Goal: Task Accomplishment & Management: Manage account settings

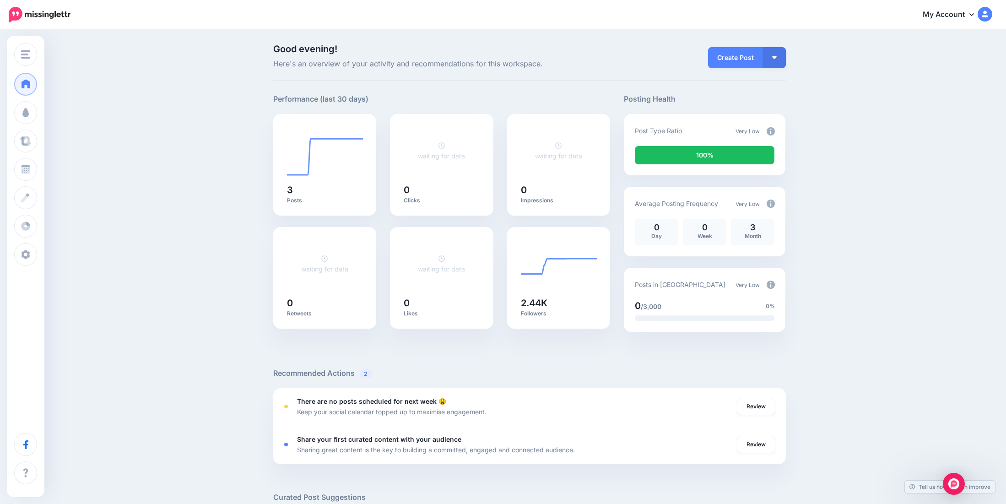
click at [227, 176] on div "Good evening! Here's an overview of your activity and recommendations for this …" at bounding box center [503, 384] width 1006 height 706
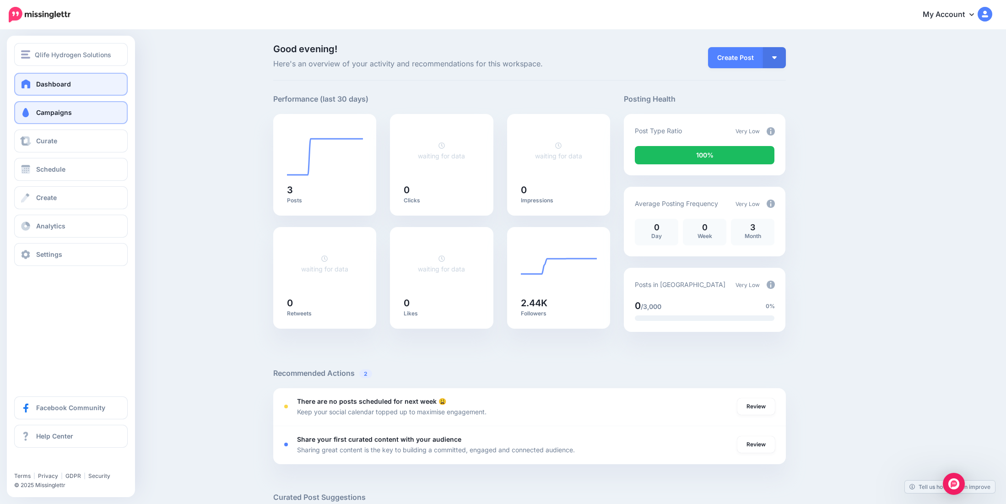
click at [63, 119] on link "Campaigns" at bounding box center [71, 112] width 114 height 23
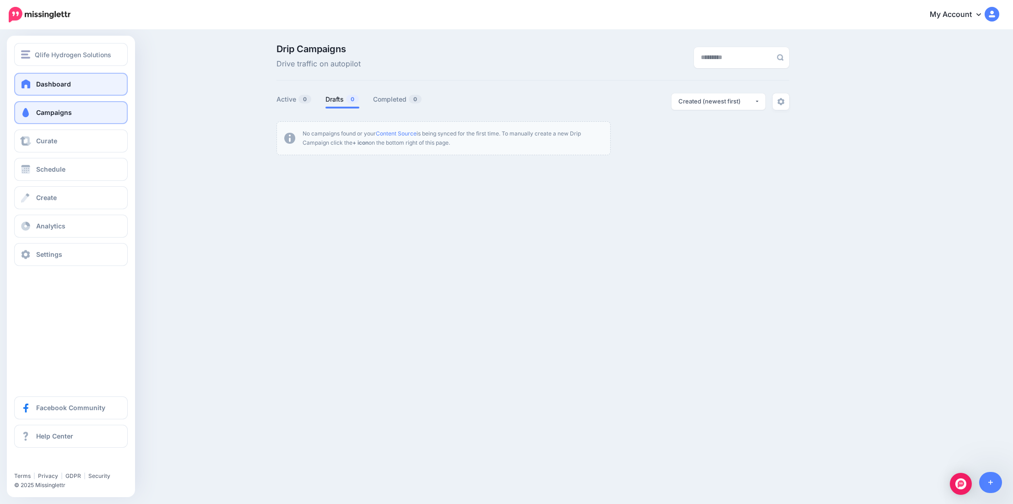
click at [52, 89] on link "Dashboard" at bounding box center [71, 84] width 114 height 23
click at [64, 63] on button "Qlife Hydrogen Solutions" at bounding box center [71, 54] width 114 height 23
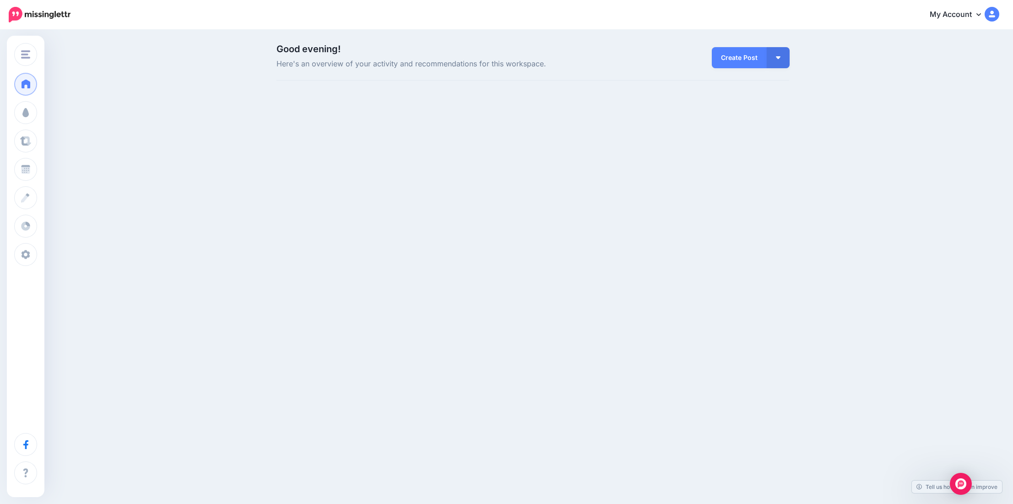
drag, startPoint x: 66, startPoint y: 83, endPoint x: 118, endPoint y: 77, distance: 51.6
click at [67, 82] on div "Good evening! Here's an overview of your activity and recommendations for this …" at bounding box center [506, 73] width 1013 height 84
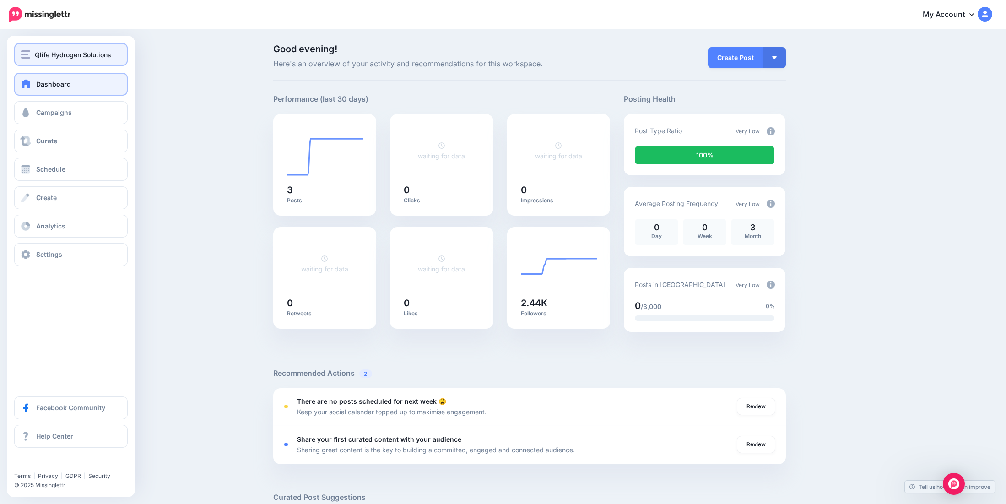
click at [78, 57] on span "Qlife Hydrogen Solutions" at bounding box center [73, 54] width 76 height 11
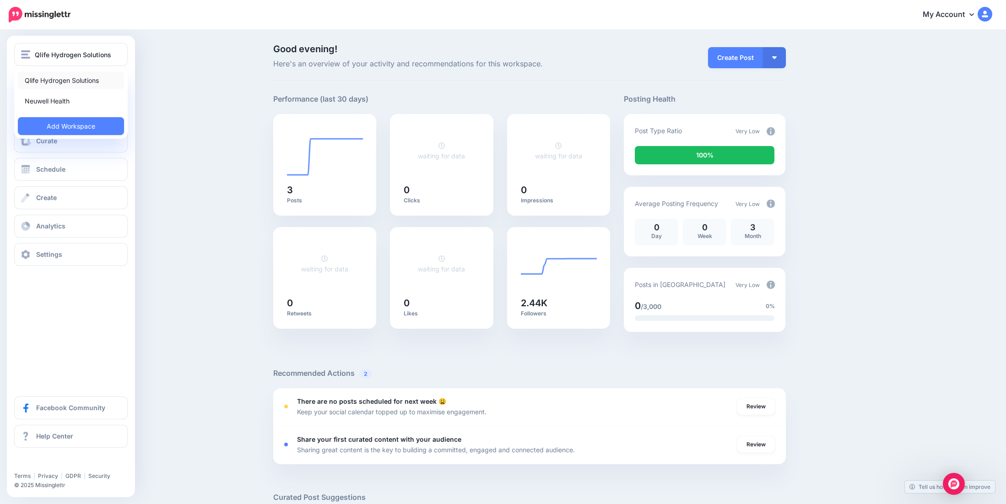
click at [87, 80] on link "Qlife Hydrogen Solutions" at bounding box center [71, 80] width 106 height 18
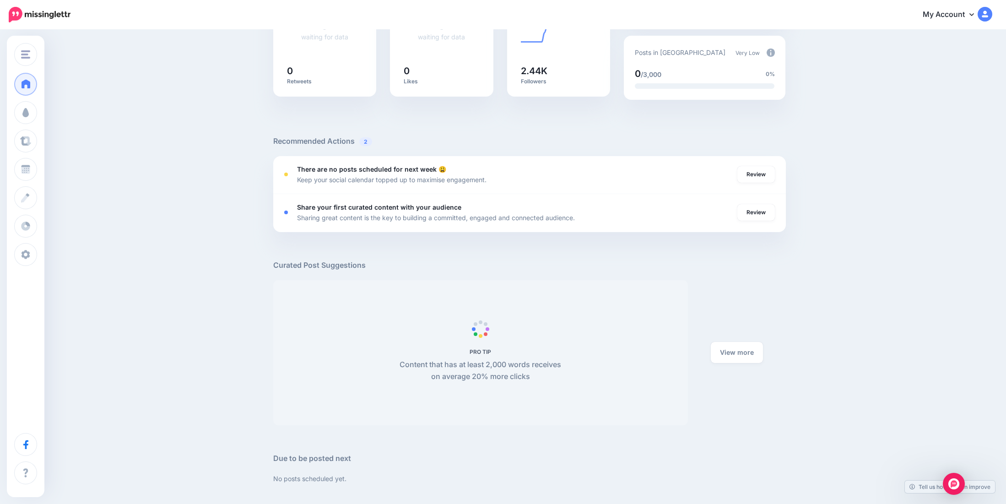
scroll to position [304, 0]
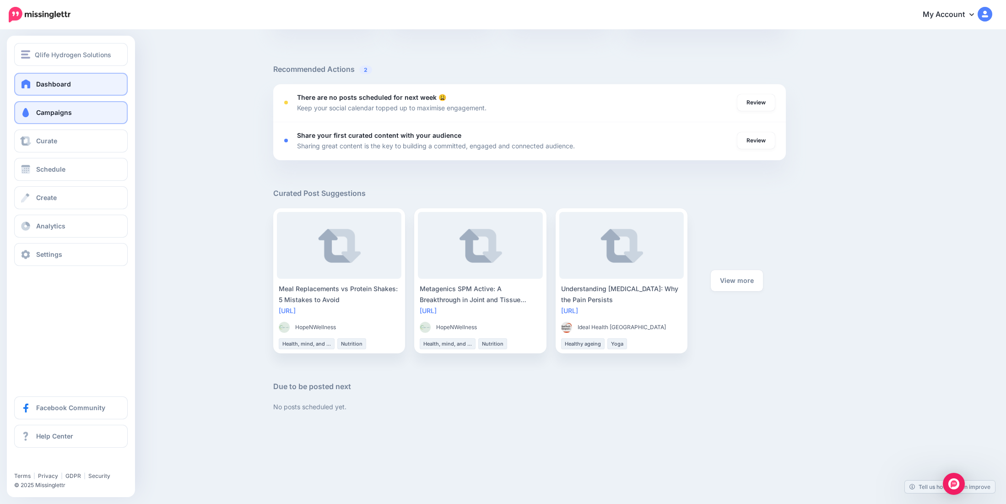
click at [83, 110] on link "Campaigns" at bounding box center [71, 112] width 114 height 23
